Goal: Browse casually: Explore the website without a specific task or goal

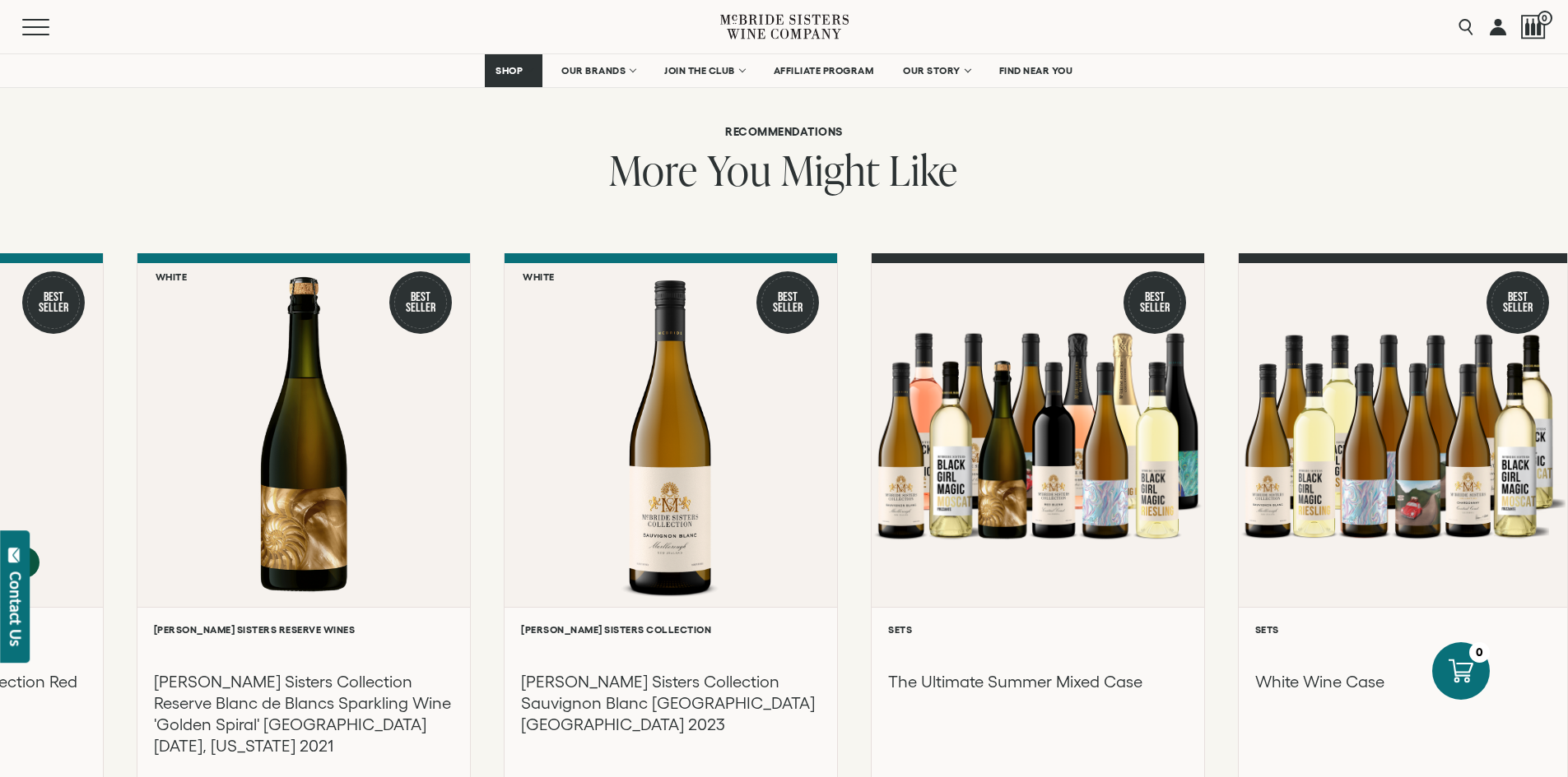
scroll to position [2221, 0]
click at [775, 35] on icon at bounding box center [785, 27] width 129 height 47
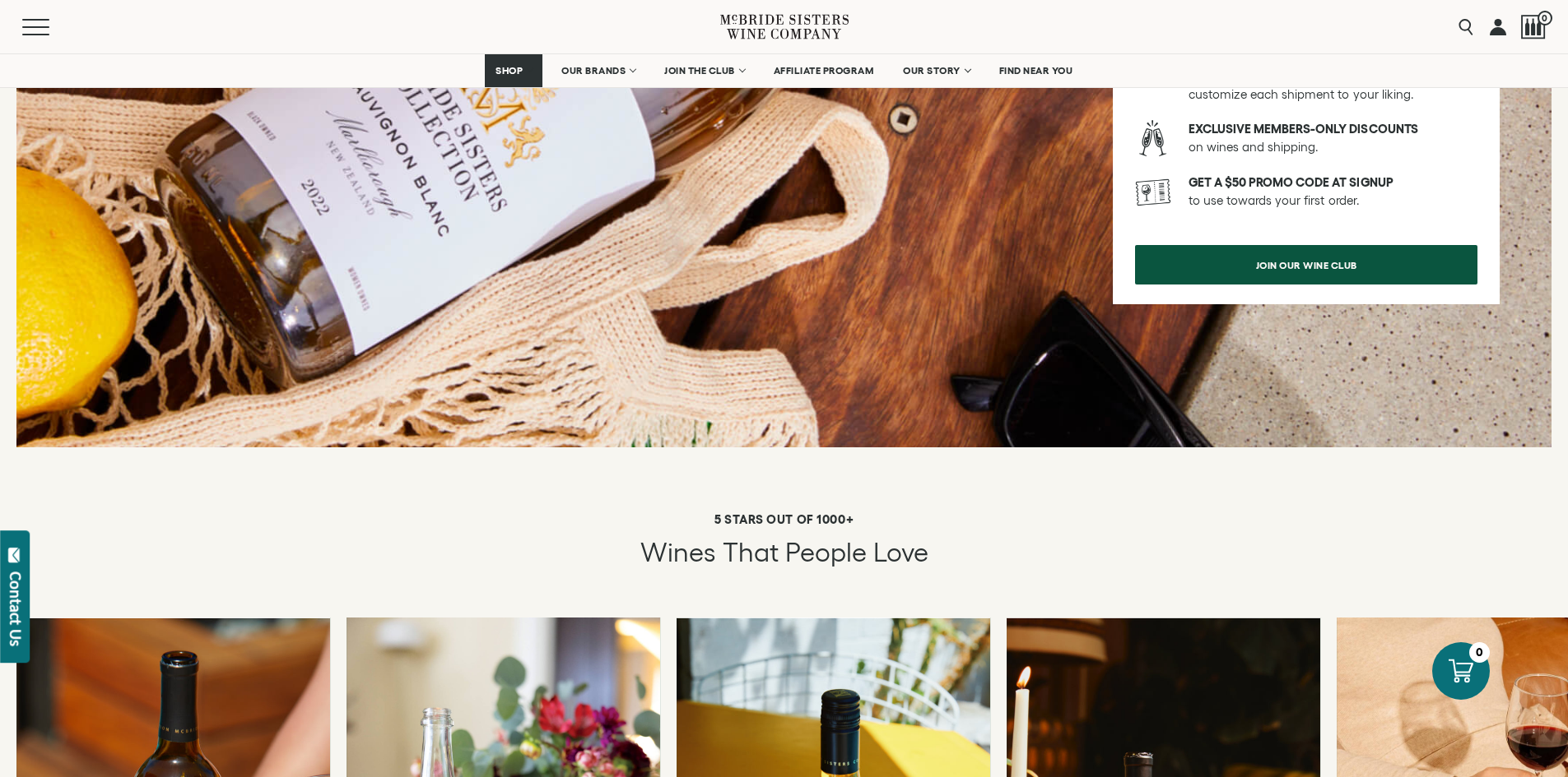
scroll to position [2139, 0]
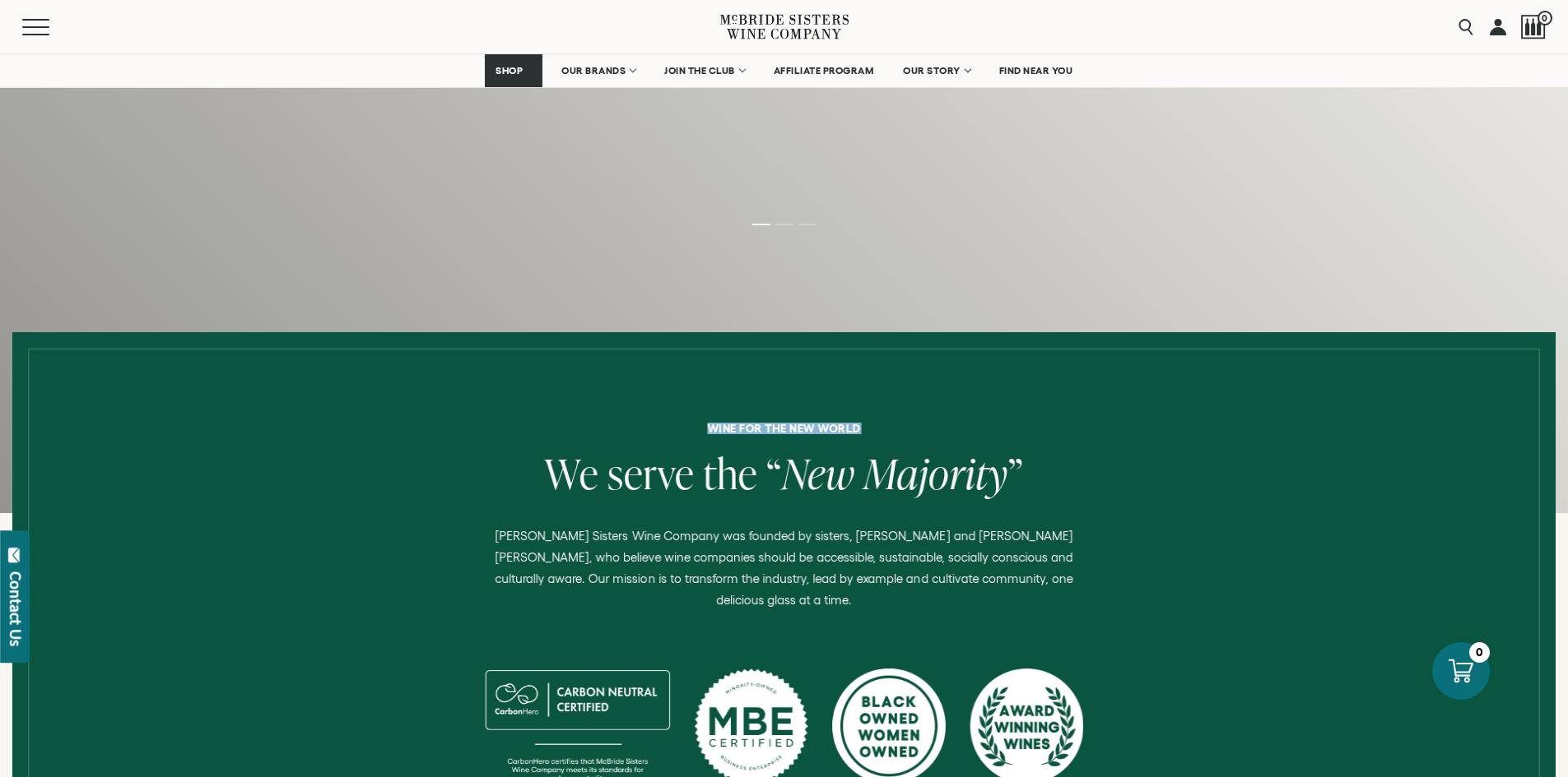
drag, startPoint x: 705, startPoint y: 426, endPoint x: 858, endPoint y: 427, distance: 153.0
click at [858, 427] on h6 "Wine for the new world" at bounding box center [784, 428] width 1272 height 11
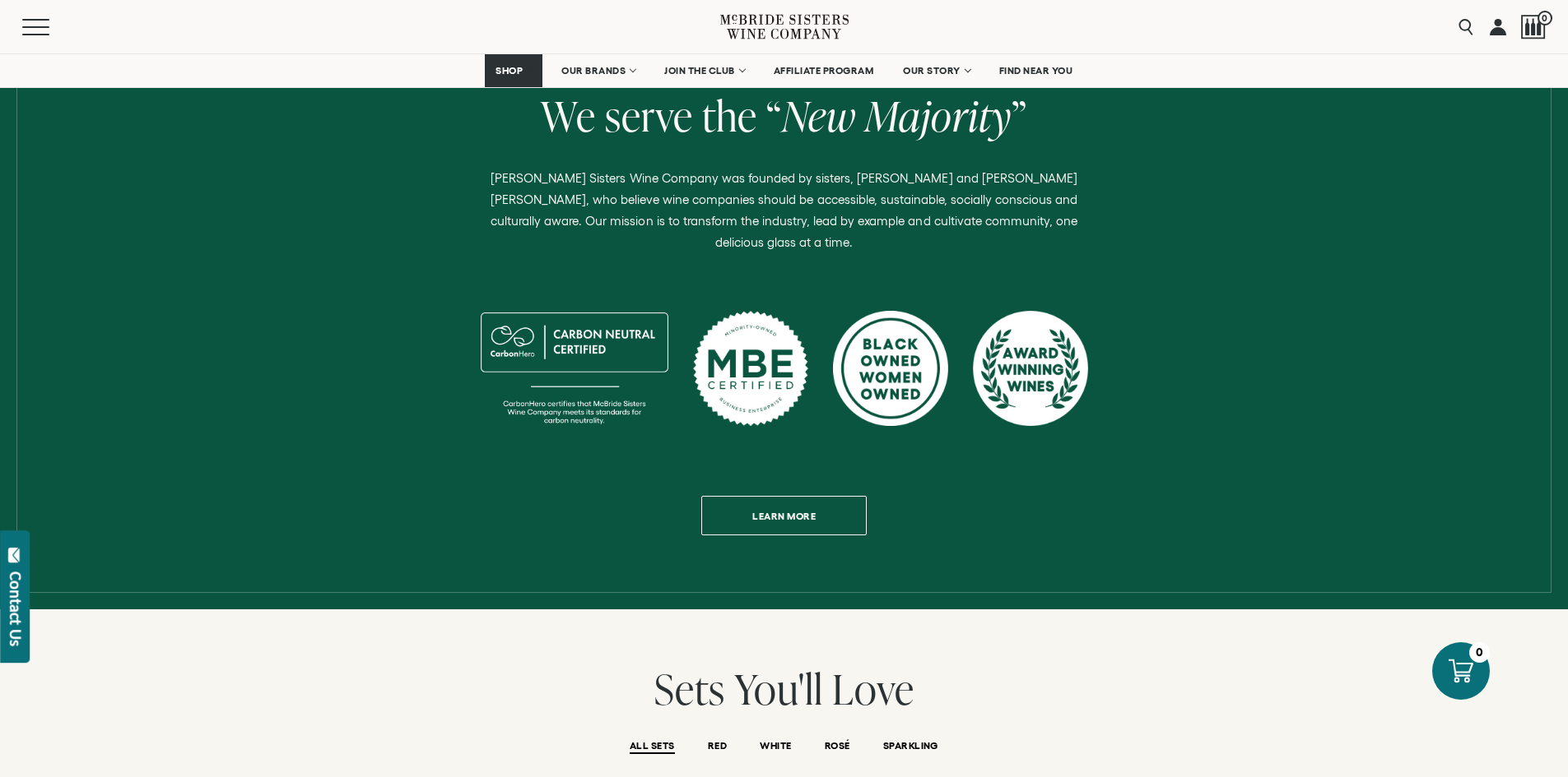
scroll to position [659, 0]
